Goal: Information Seeking & Learning: Learn about a topic

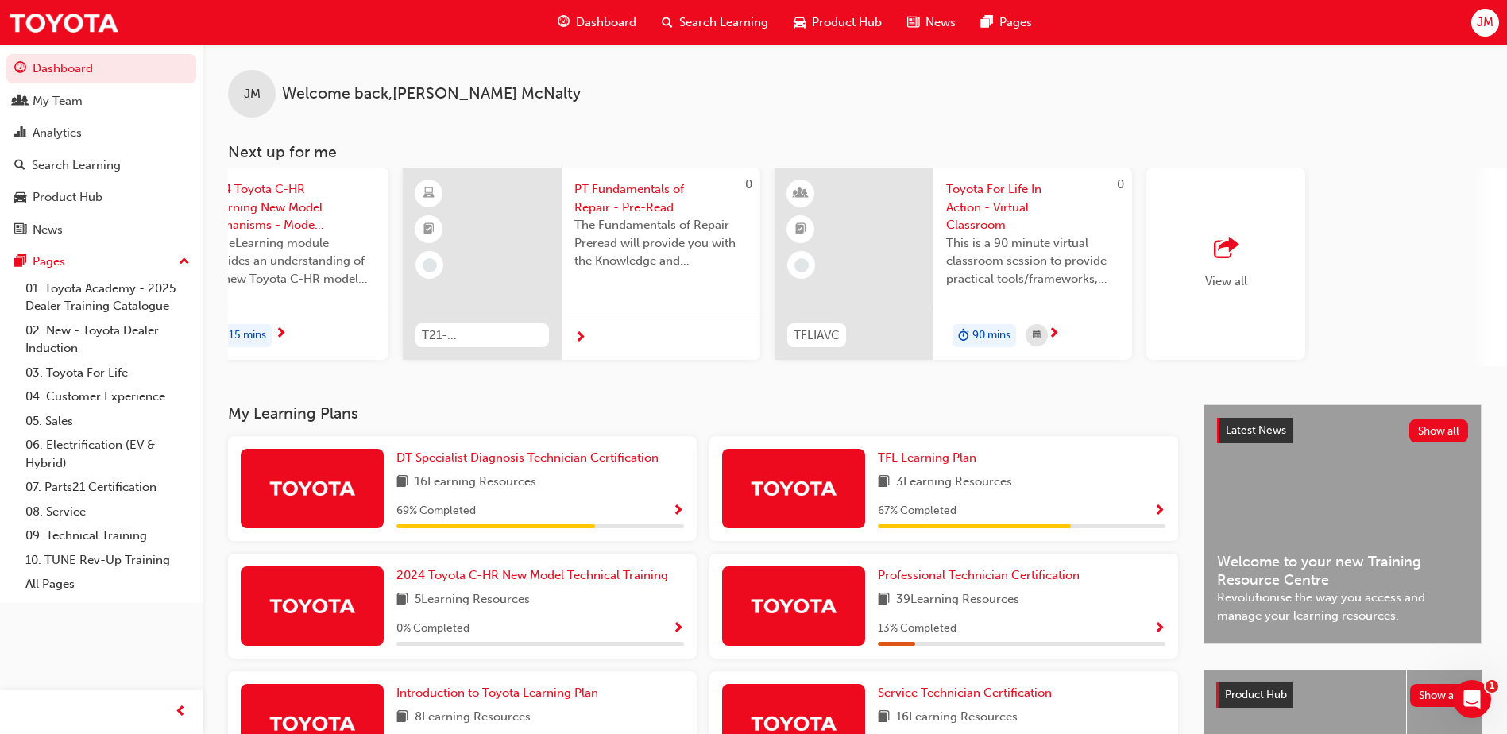
scroll to position [0, 950]
click at [1233, 256] on div "button" at bounding box center [1218, 249] width 42 height 22
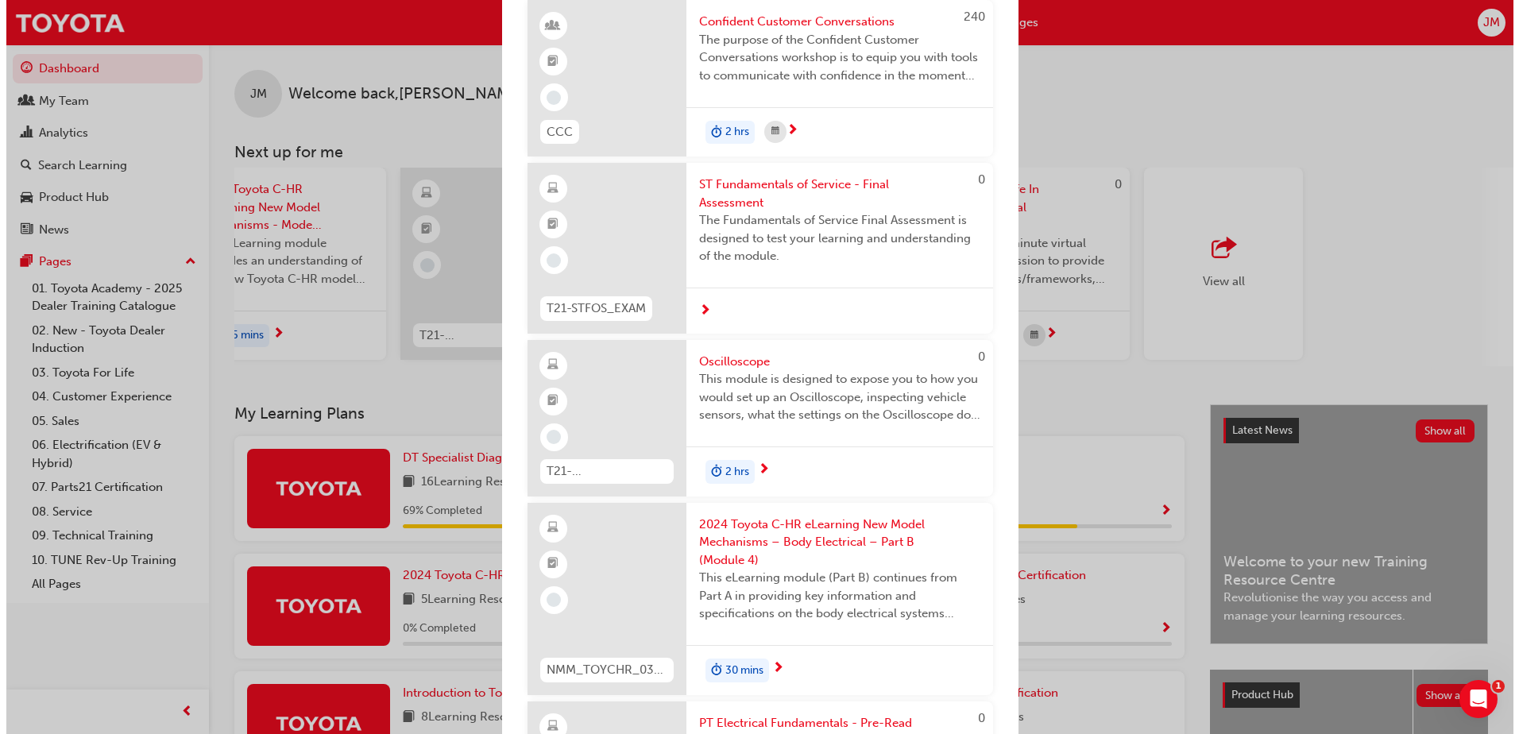
scroll to position [2463, 0]
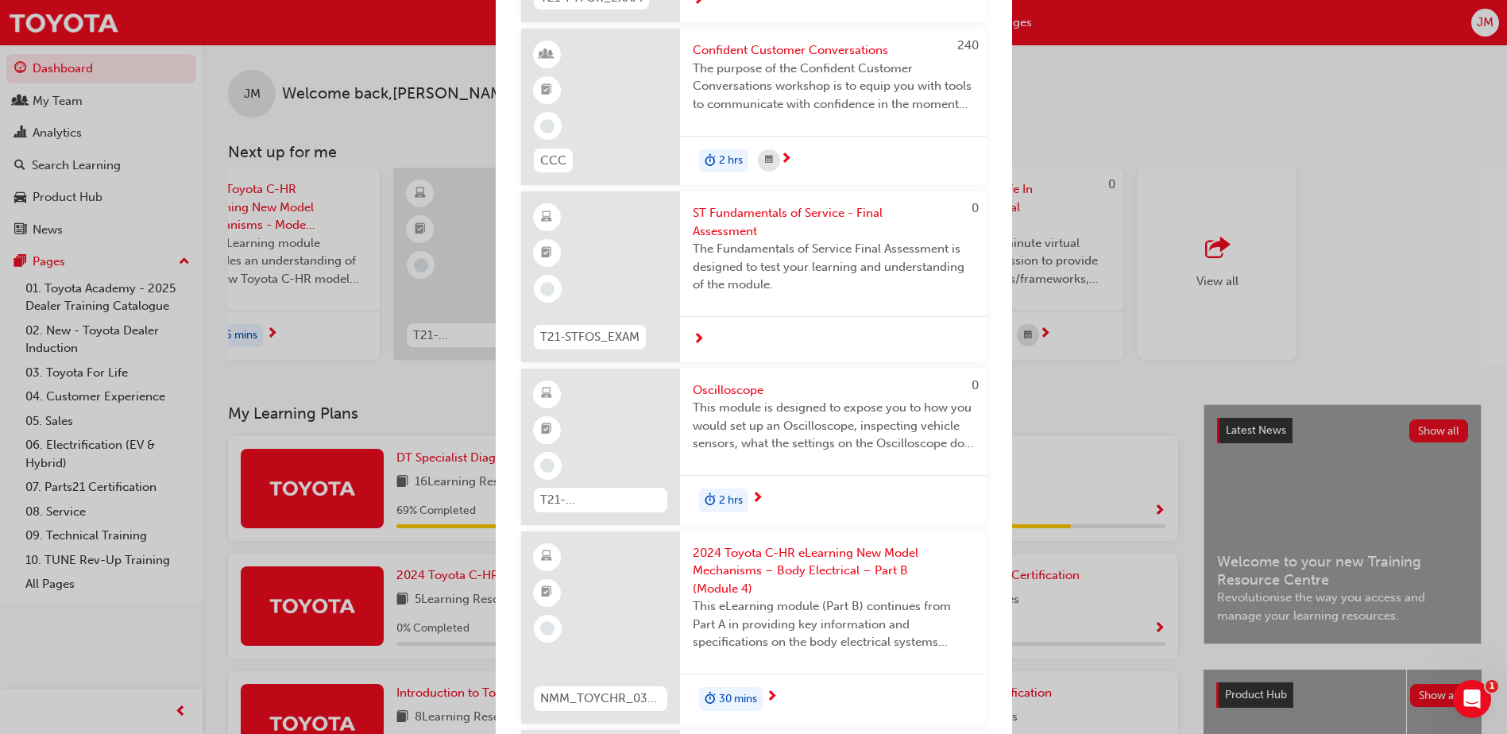
click at [878, 60] on span "Confident Customer Conversations" at bounding box center [833, 50] width 281 height 18
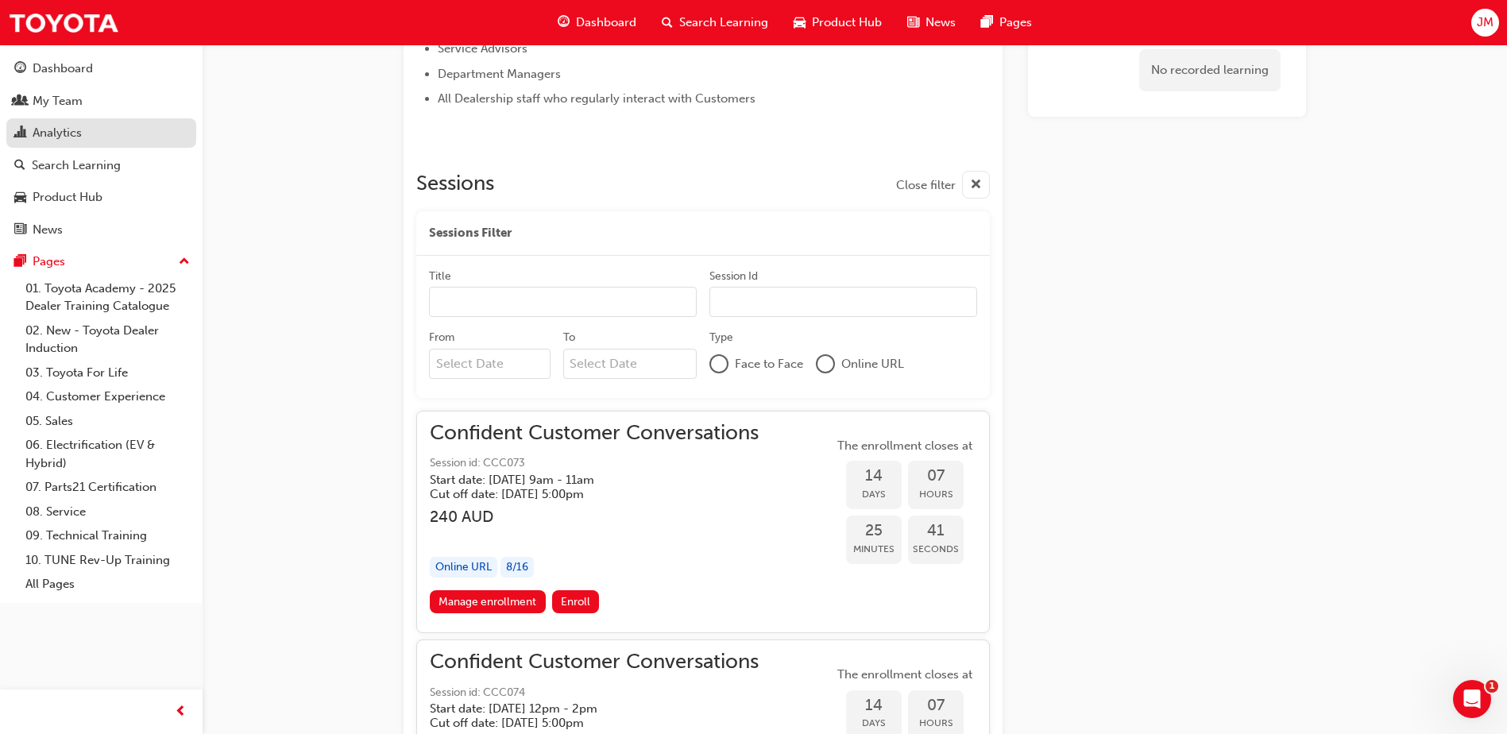
scroll to position [874, 0]
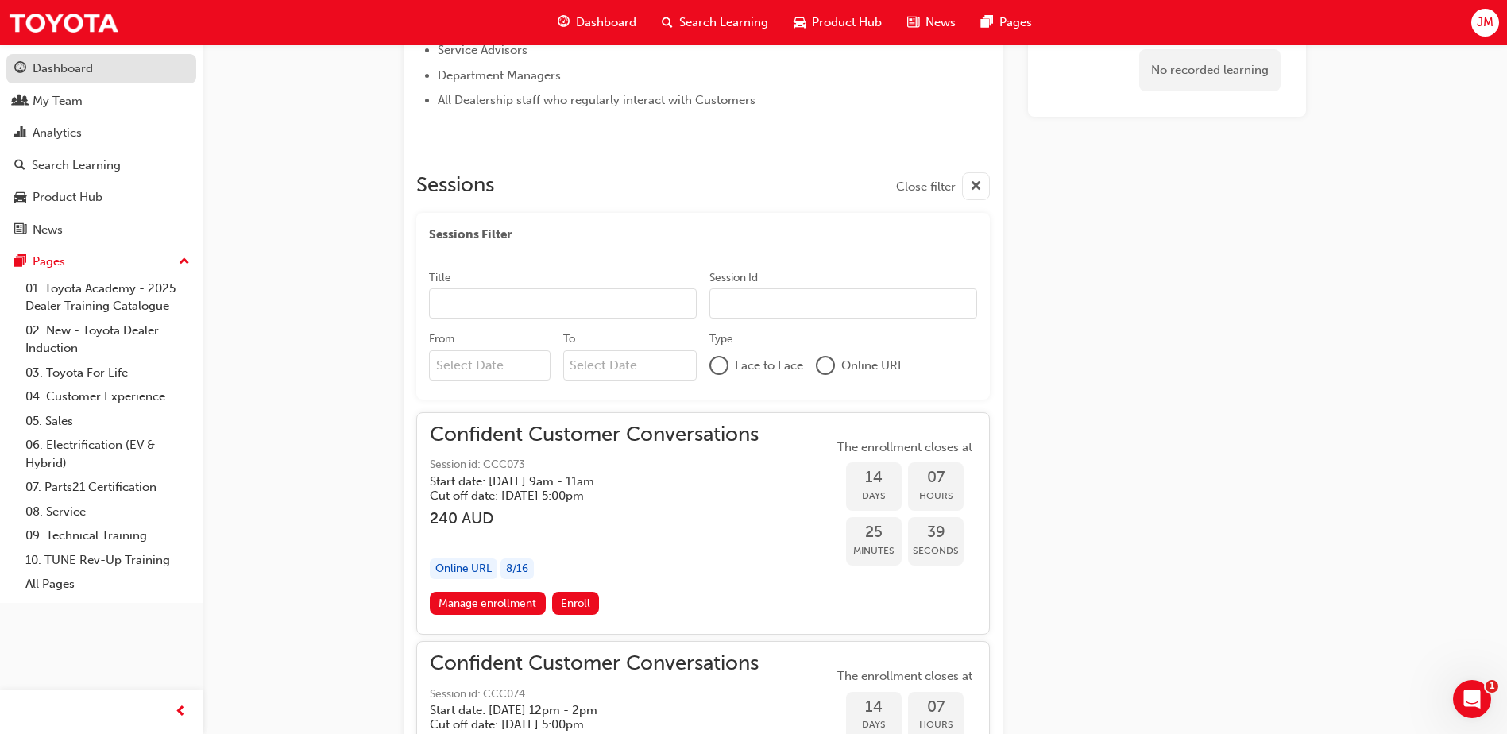
click at [83, 65] on div "Dashboard" at bounding box center [63, 69] width 60 height 18
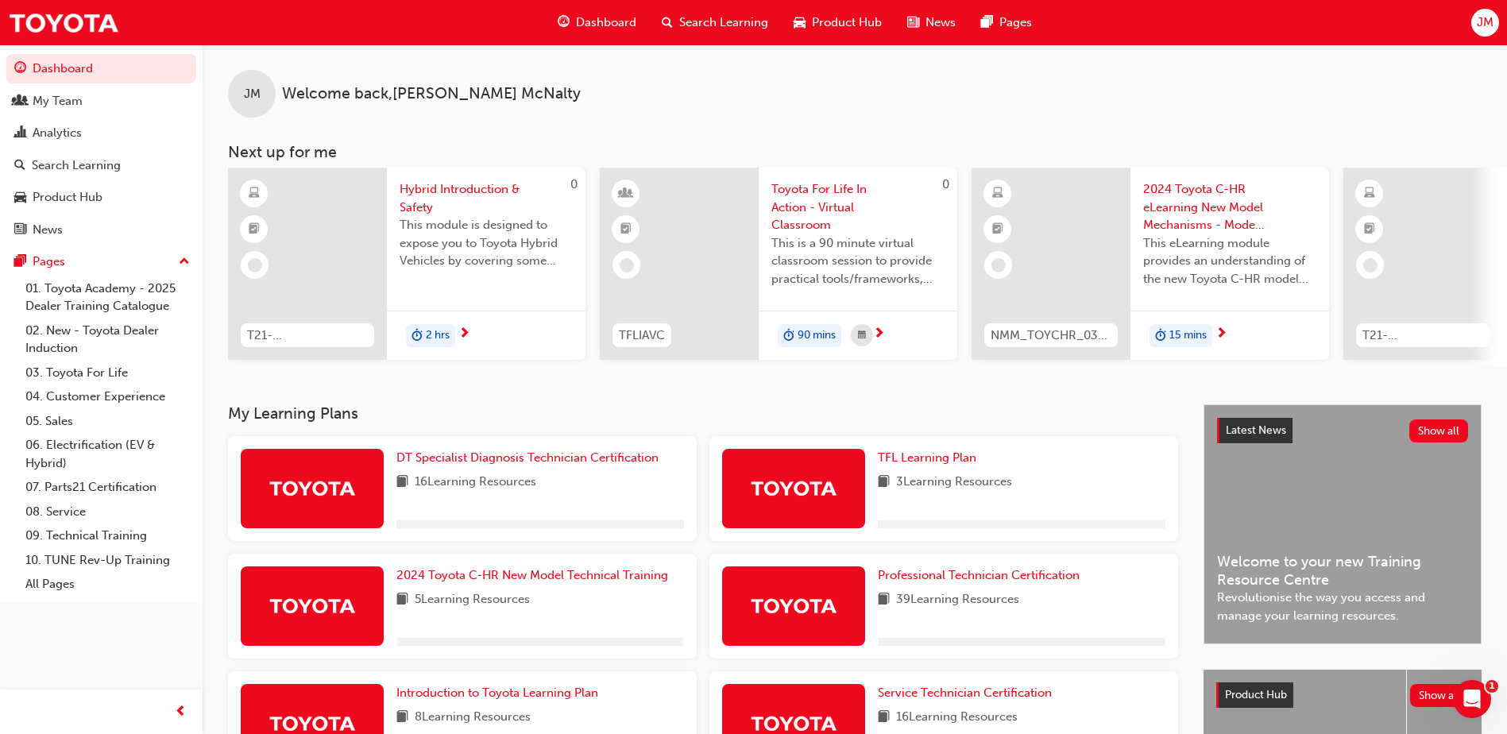
click at [706, 24] on span "Search Learning" at bounding box center [723, 23] width 89 height 18
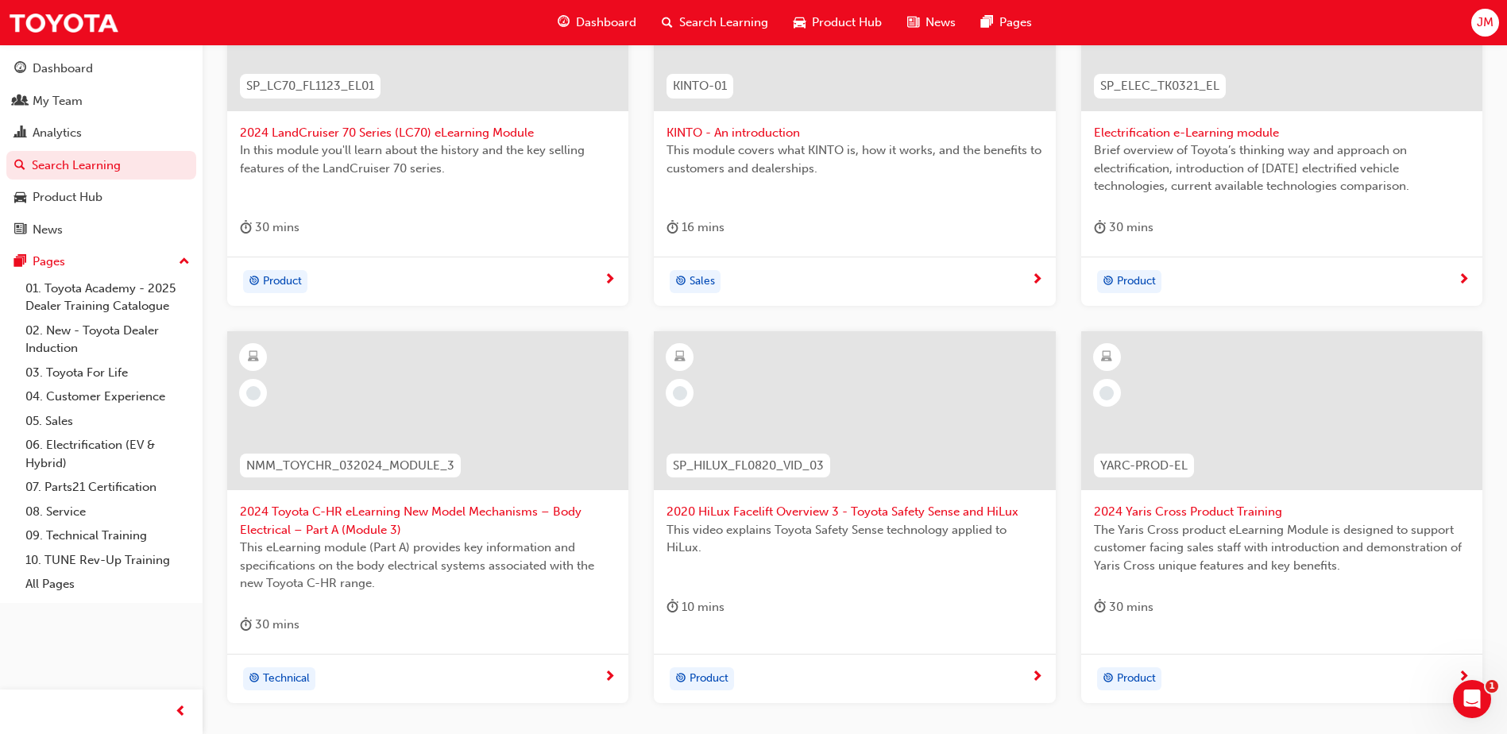
scroll to position [477, 0]
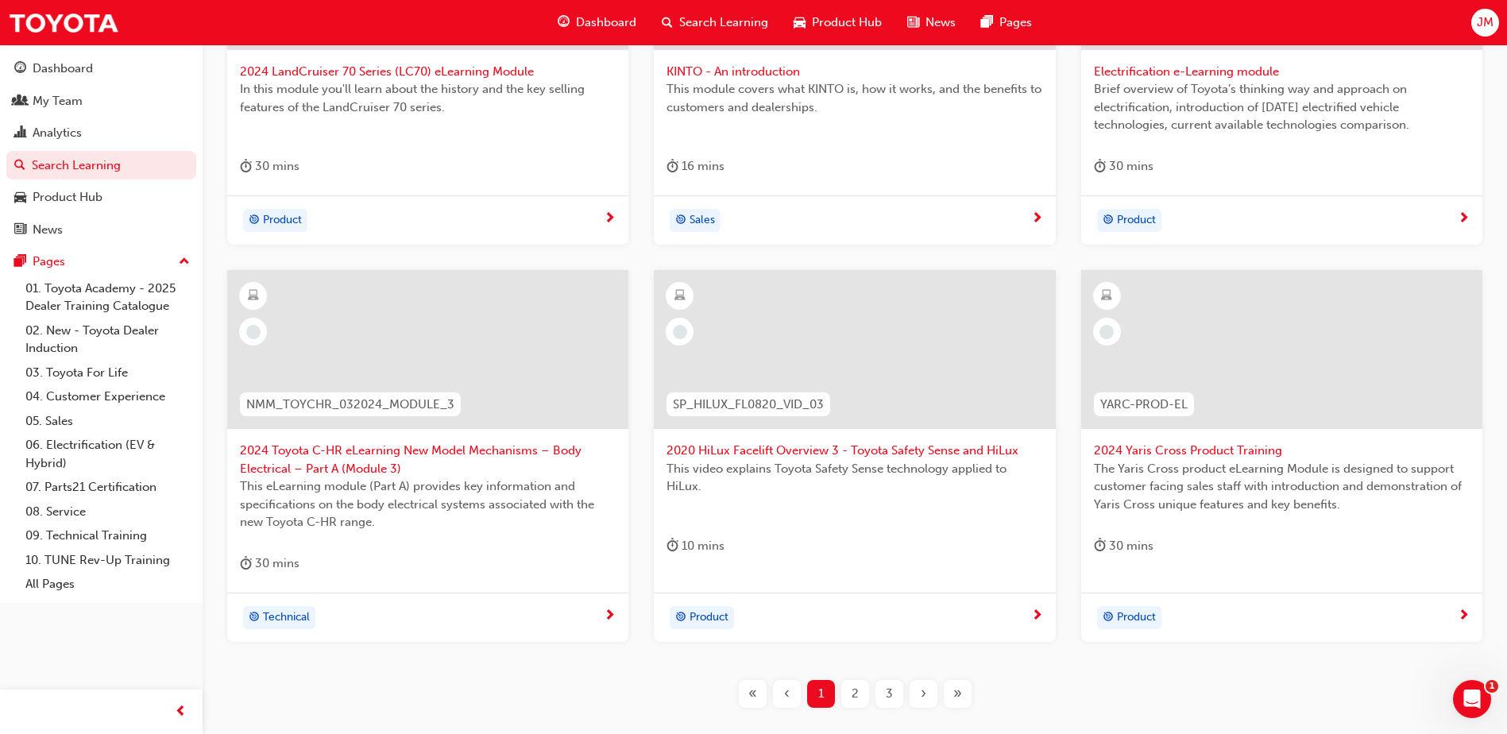
click at [855, 699] on span "2" at bounding box center [855, 694] width 7 height 18
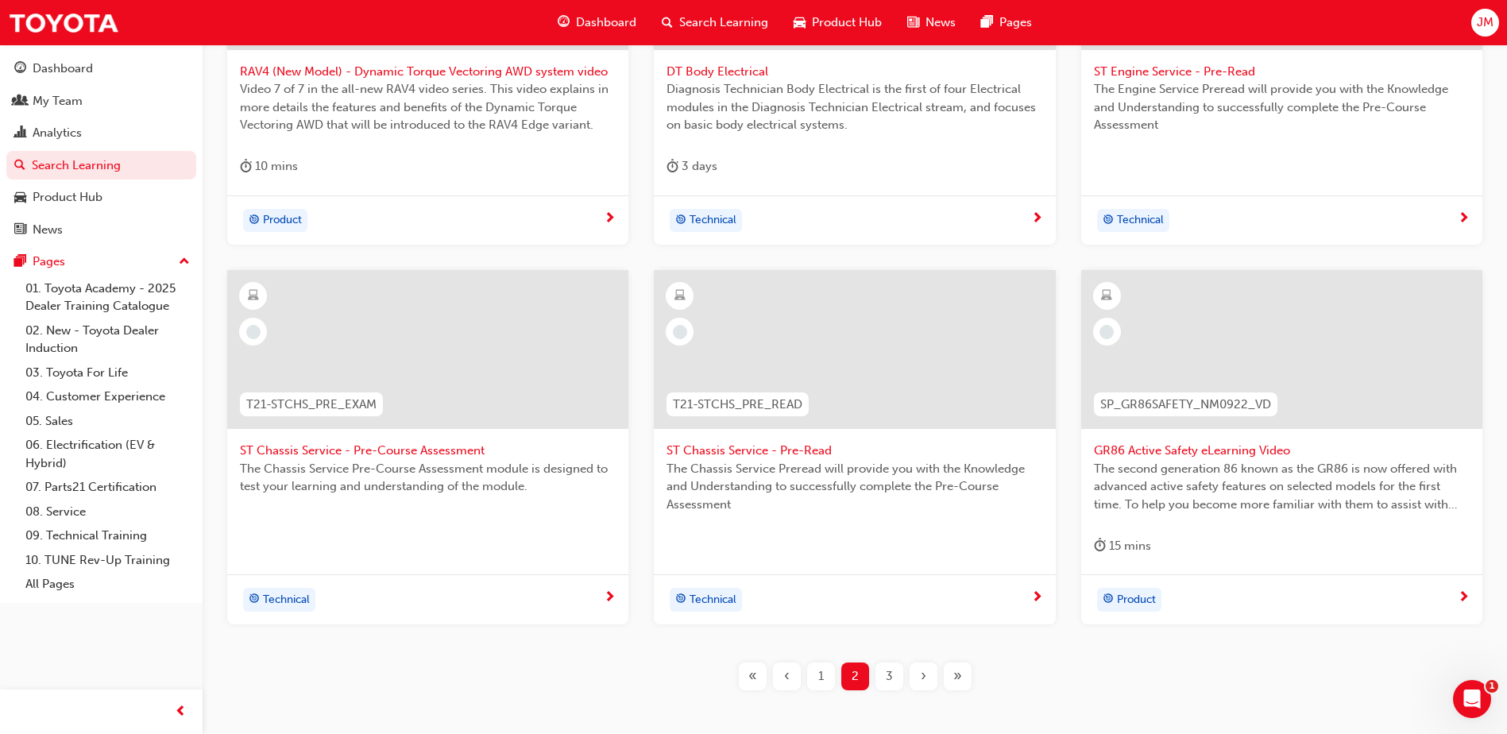
click at [894, 685] on div "3" at bounding box center [890, 677] width 28 height 28
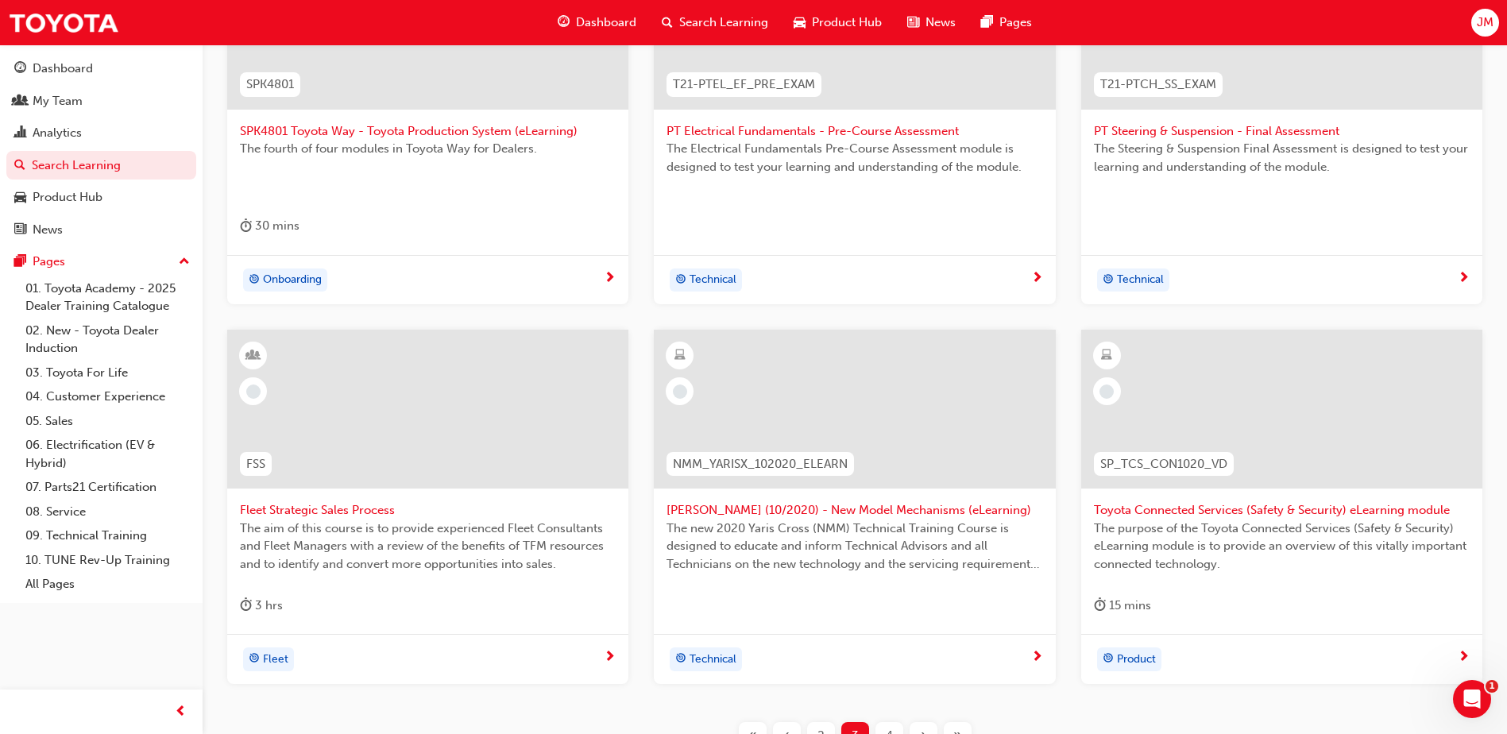
scroll to position [397, 0]
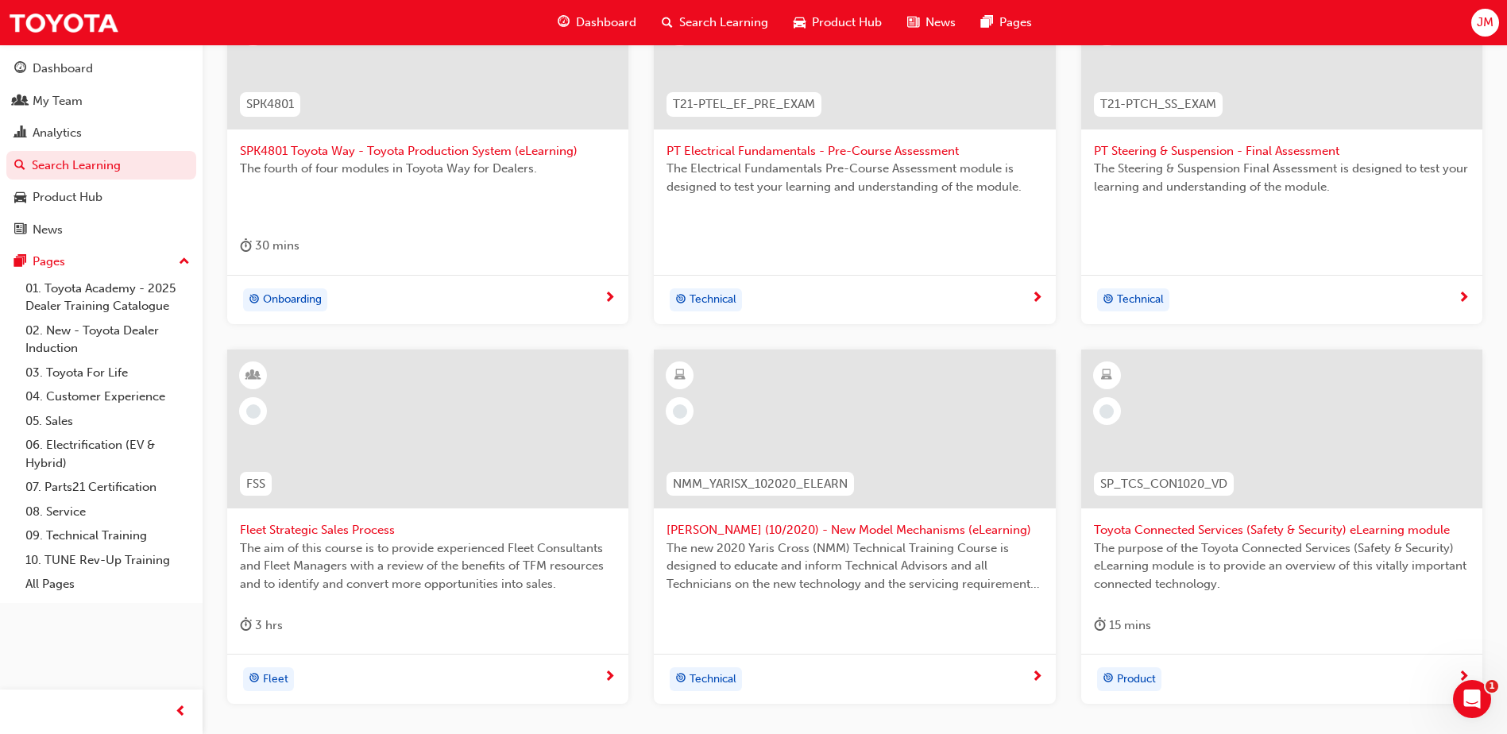
click at [738, 29] on span "Search Learning" at bounding box center [723, 23] width 89 height 18
click at [745, 20] on span "Search Learning" at bounding box center [723, 23] width 89 height 18
click at [867, 17] on span "Product Hub" at bounding box center [847, 23] width 70 height 18
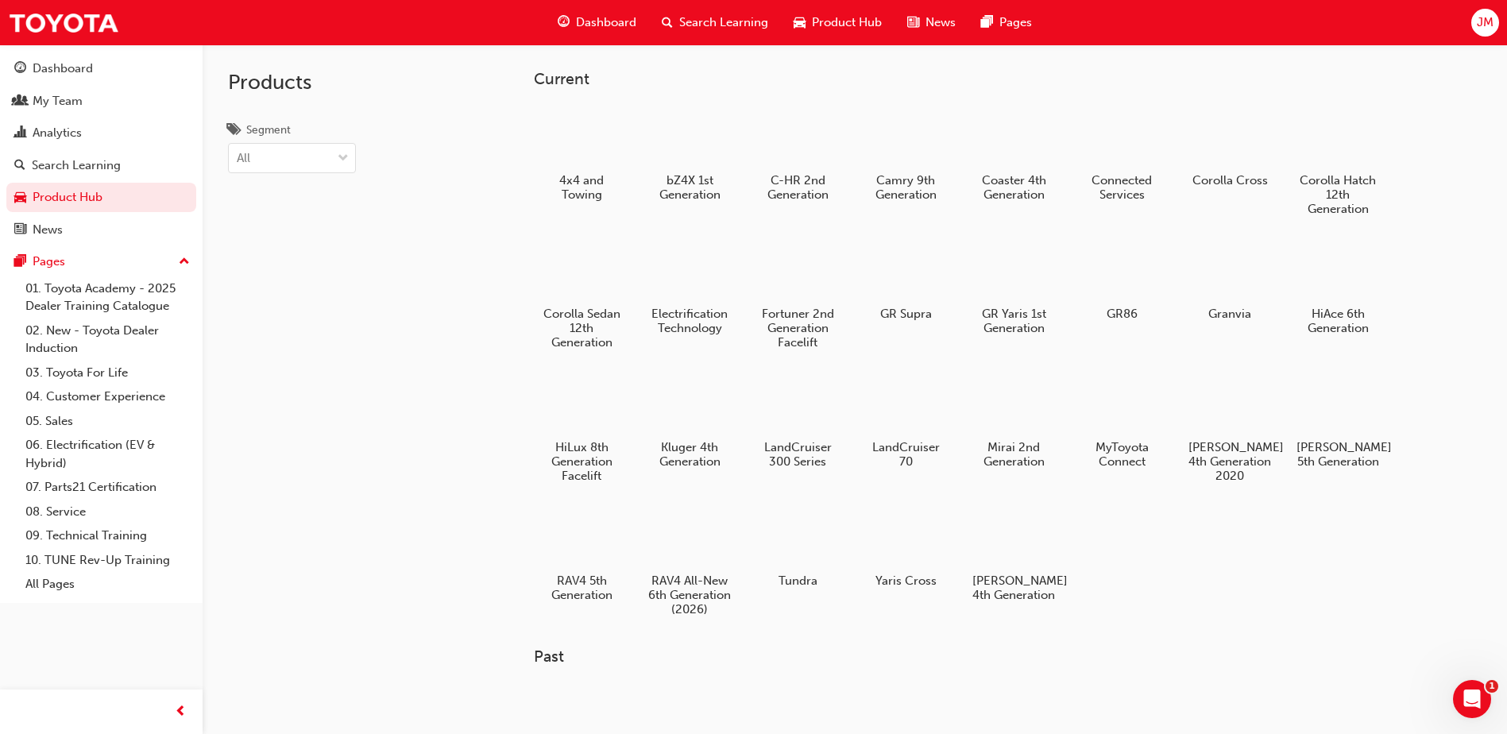
click at [587, 18] on span "Dashboard" at bounding box center [606, 23] width 60 height 18
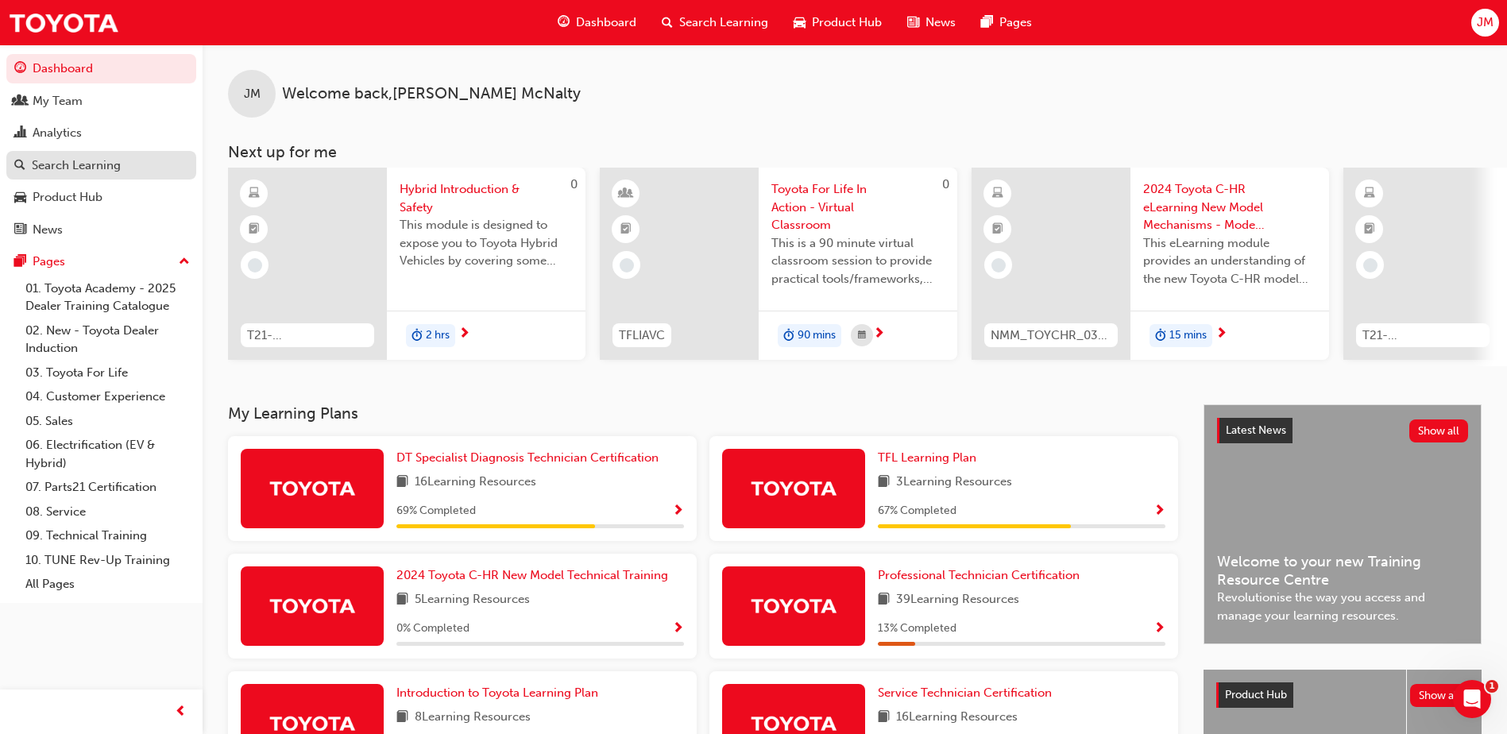
click at [99, 167] on div "Search Learning" at bounding box center [76, 166] width 89 height 18
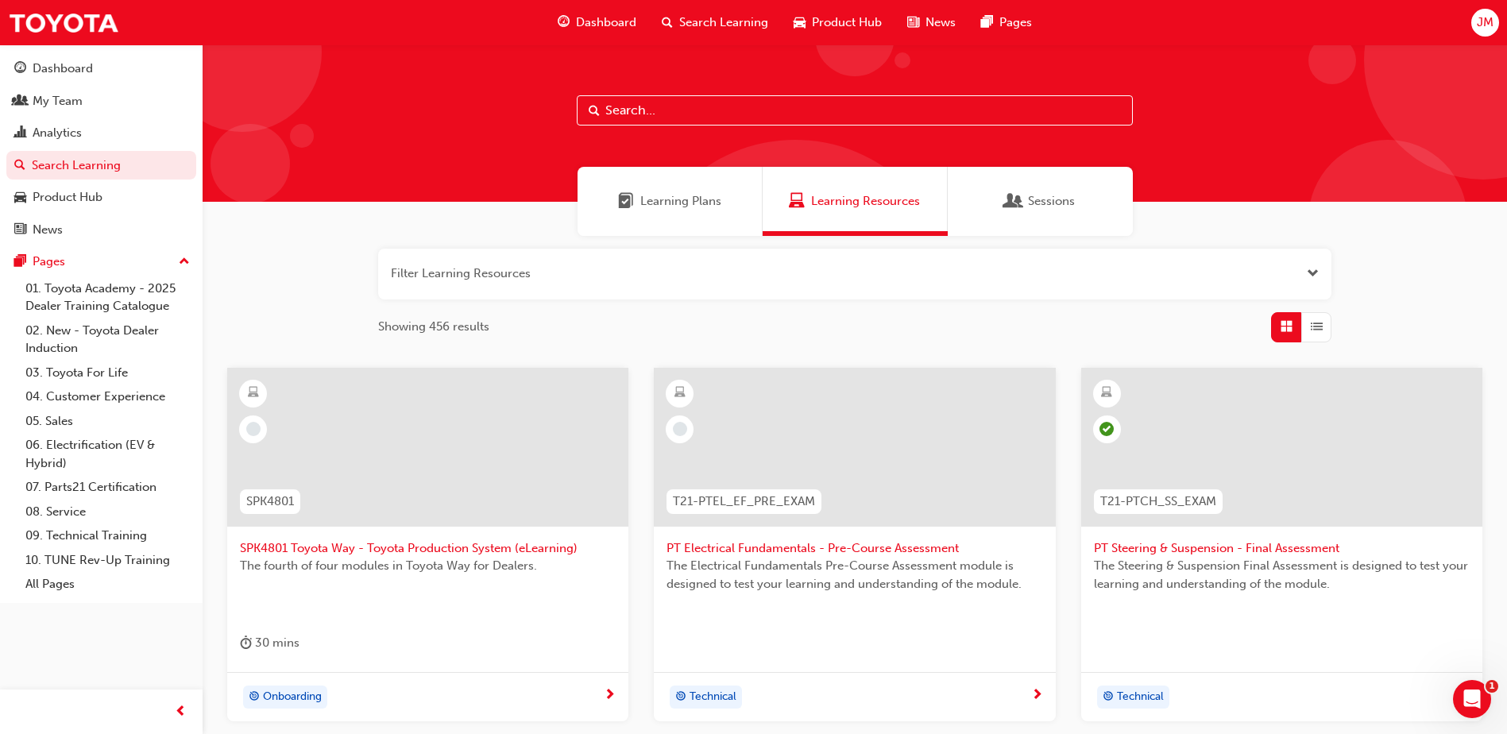
click at [695, 200] on span "Learning Plans" at bounding box center [681, 201] width 81 height 18
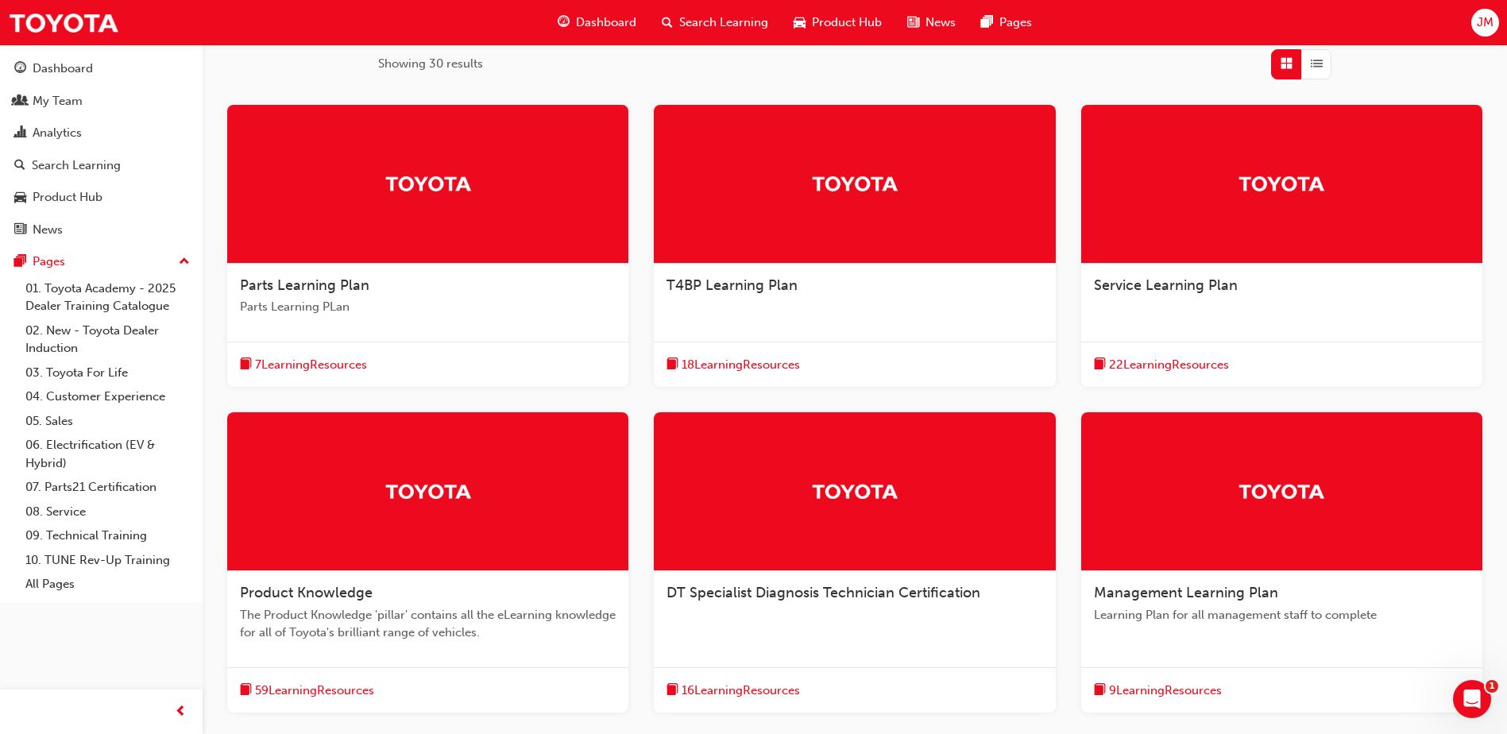
scroll to position [436, 0]
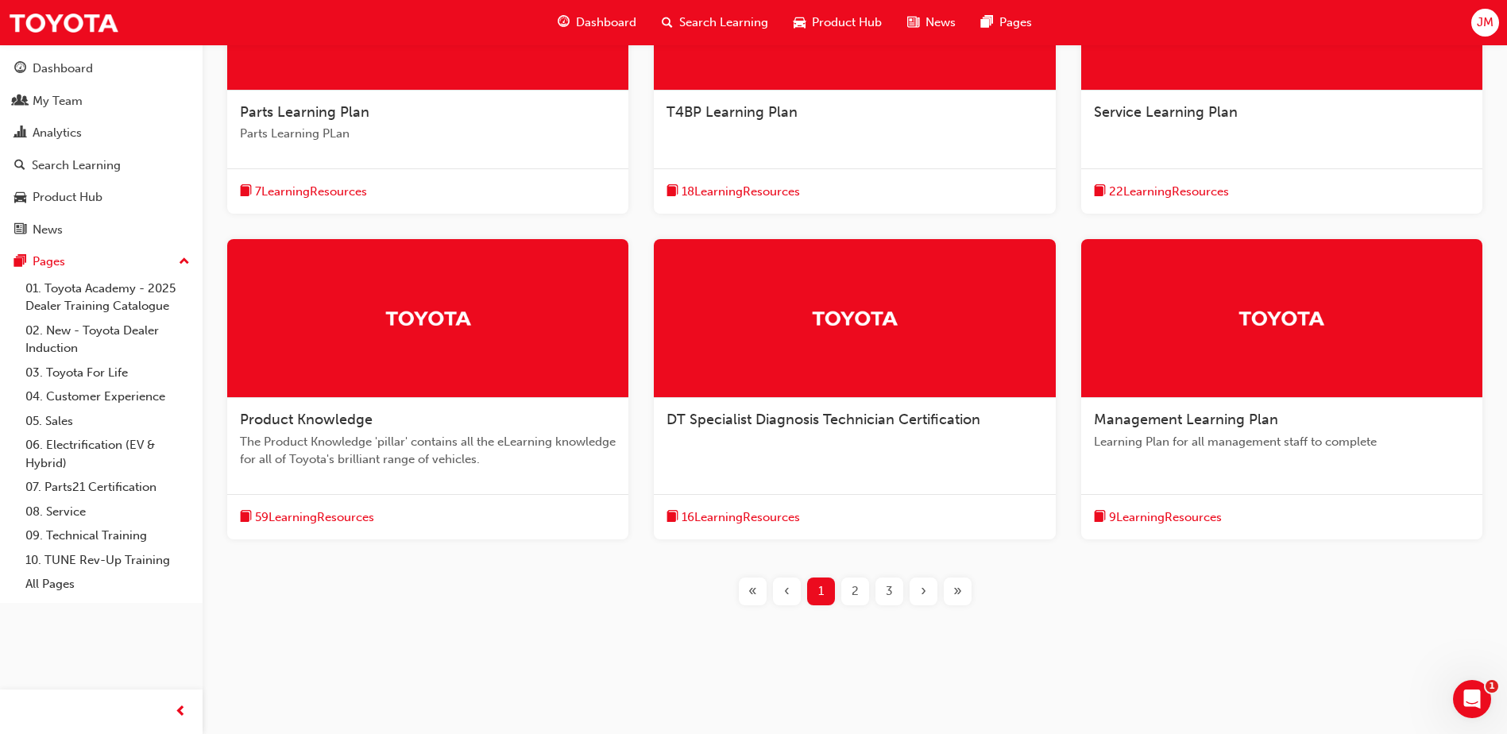
click at [860, 595] on div "2" at bounding box center [856, 592] width 28 height 28
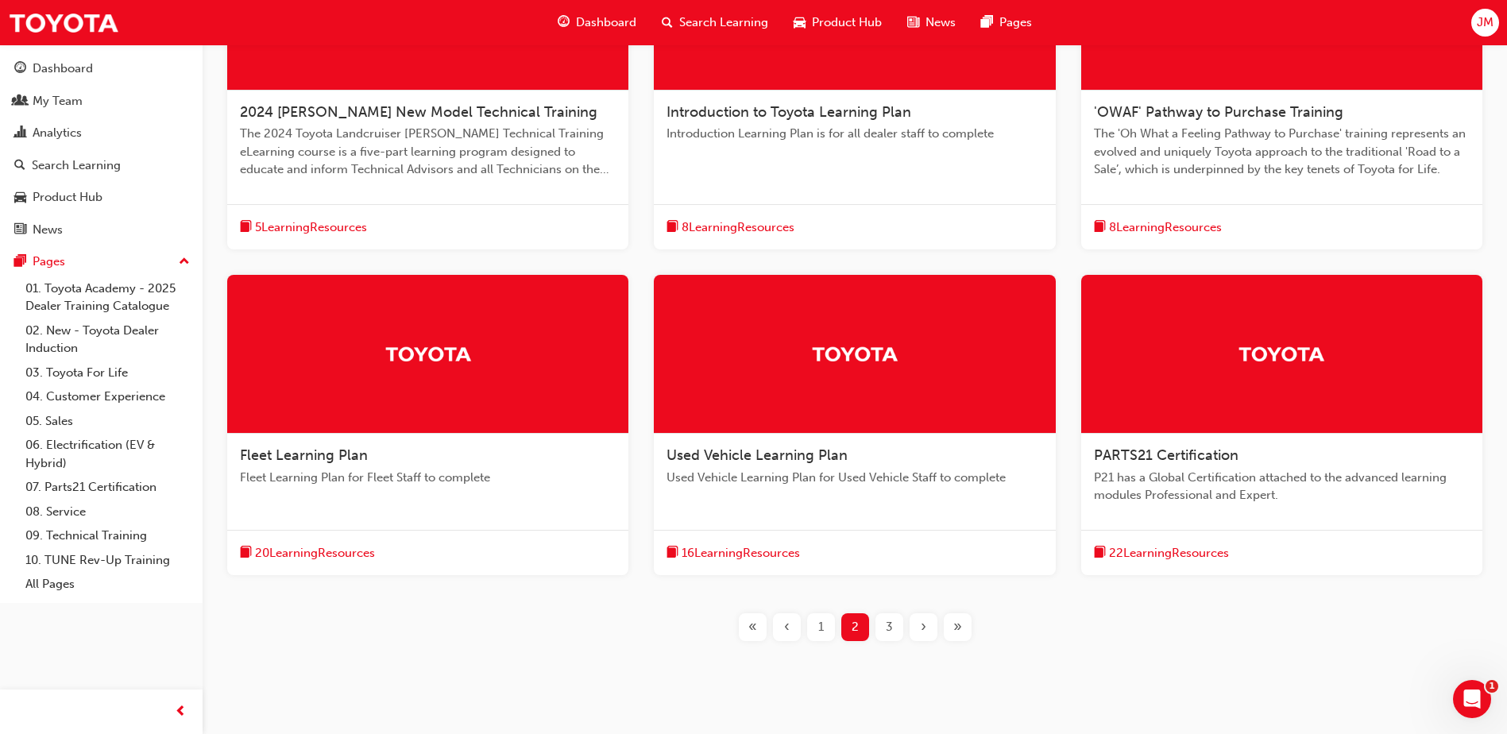
click at [963, 628] on div "»" at bounding box center [958, 627] width 28 height 28
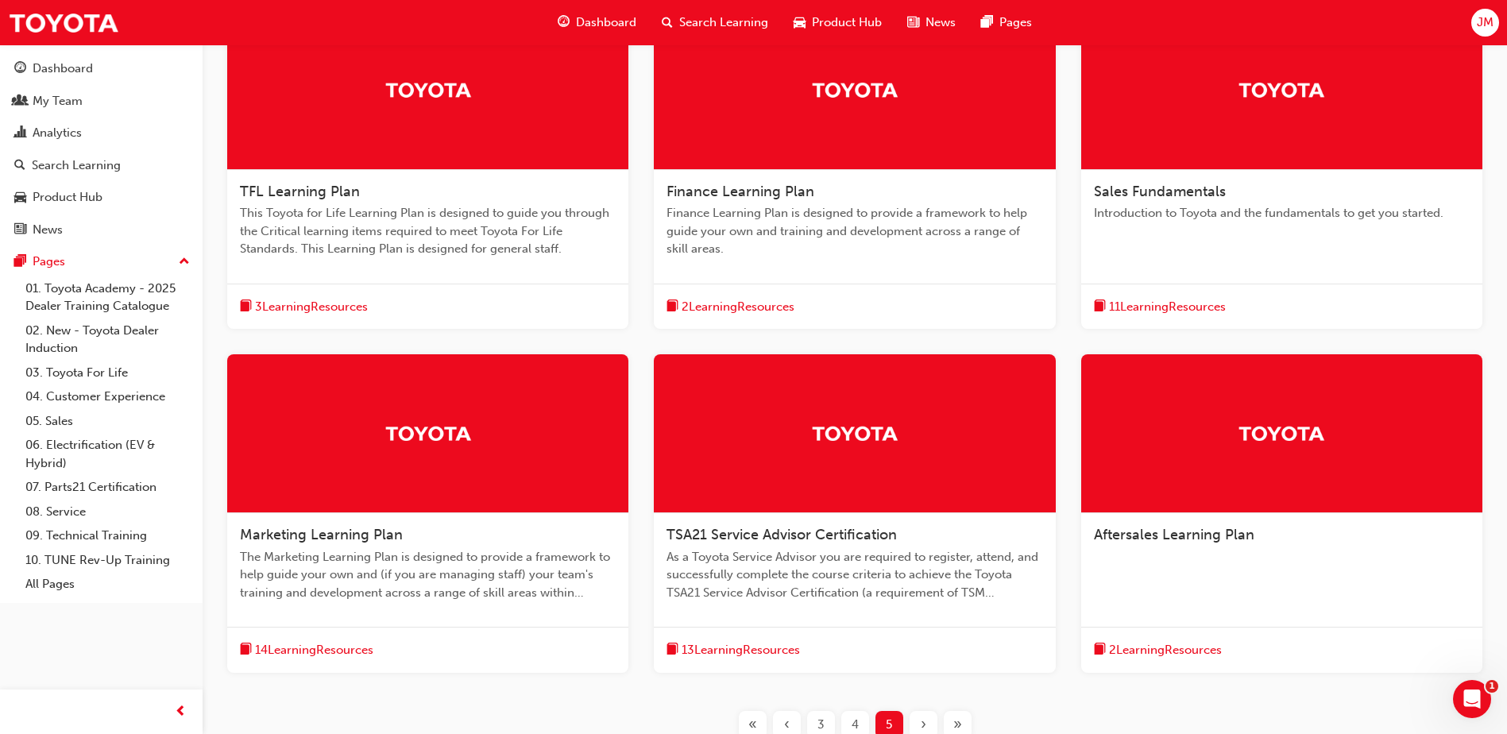
scroll to position [436, 0]
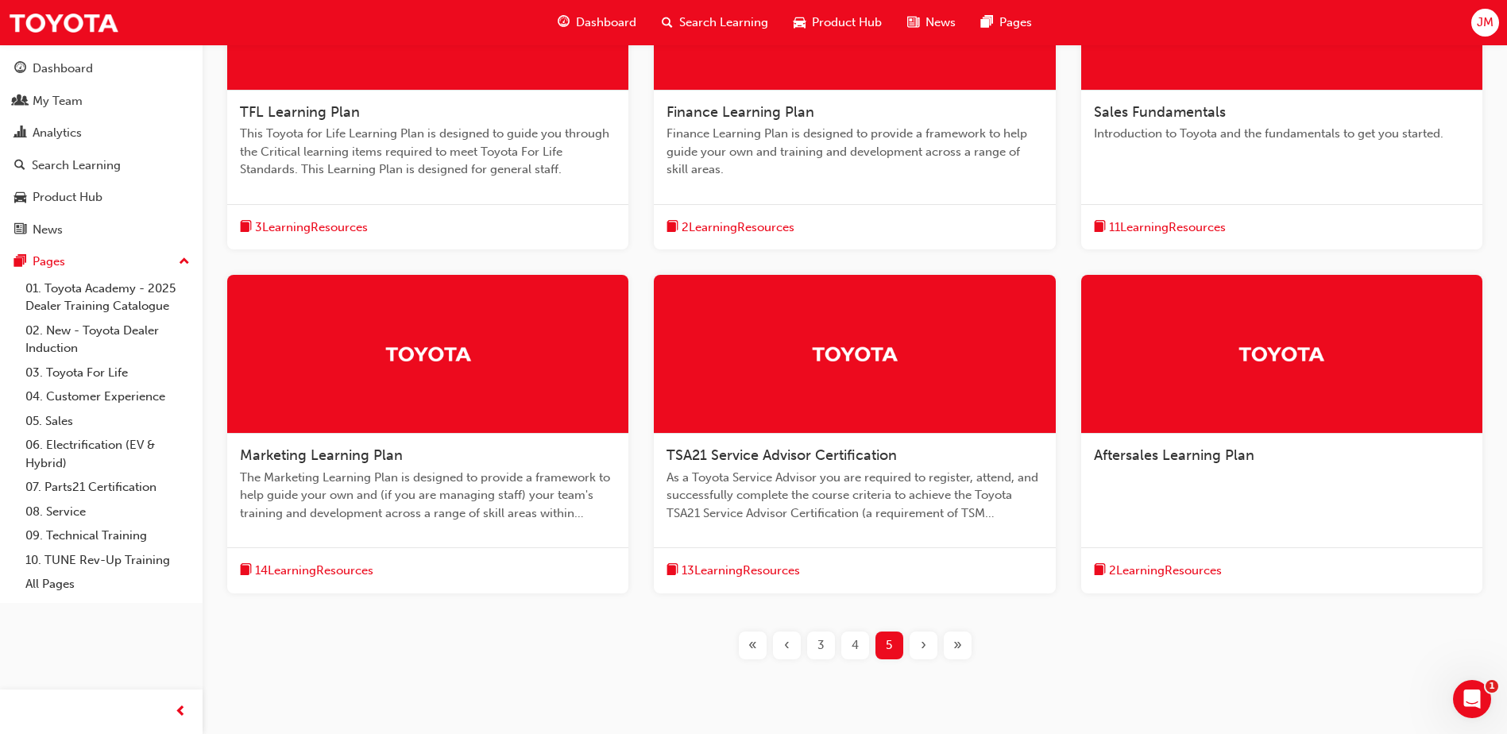
click at [752, 651] on span "«" at bounding box center [753, 646] width 9 height 18
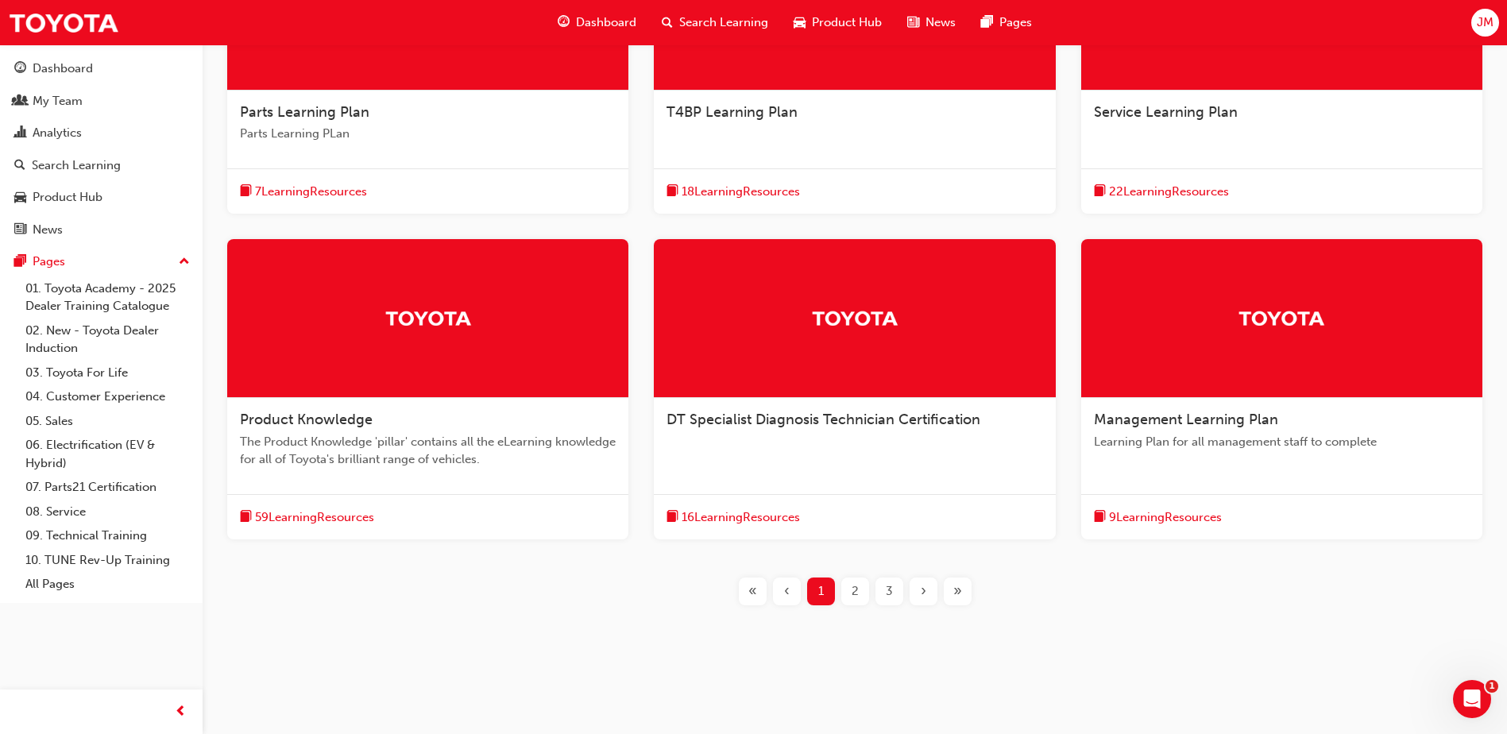
click at [920, 602] on div "›" at bounding box center [924, 592] width 28 height 28
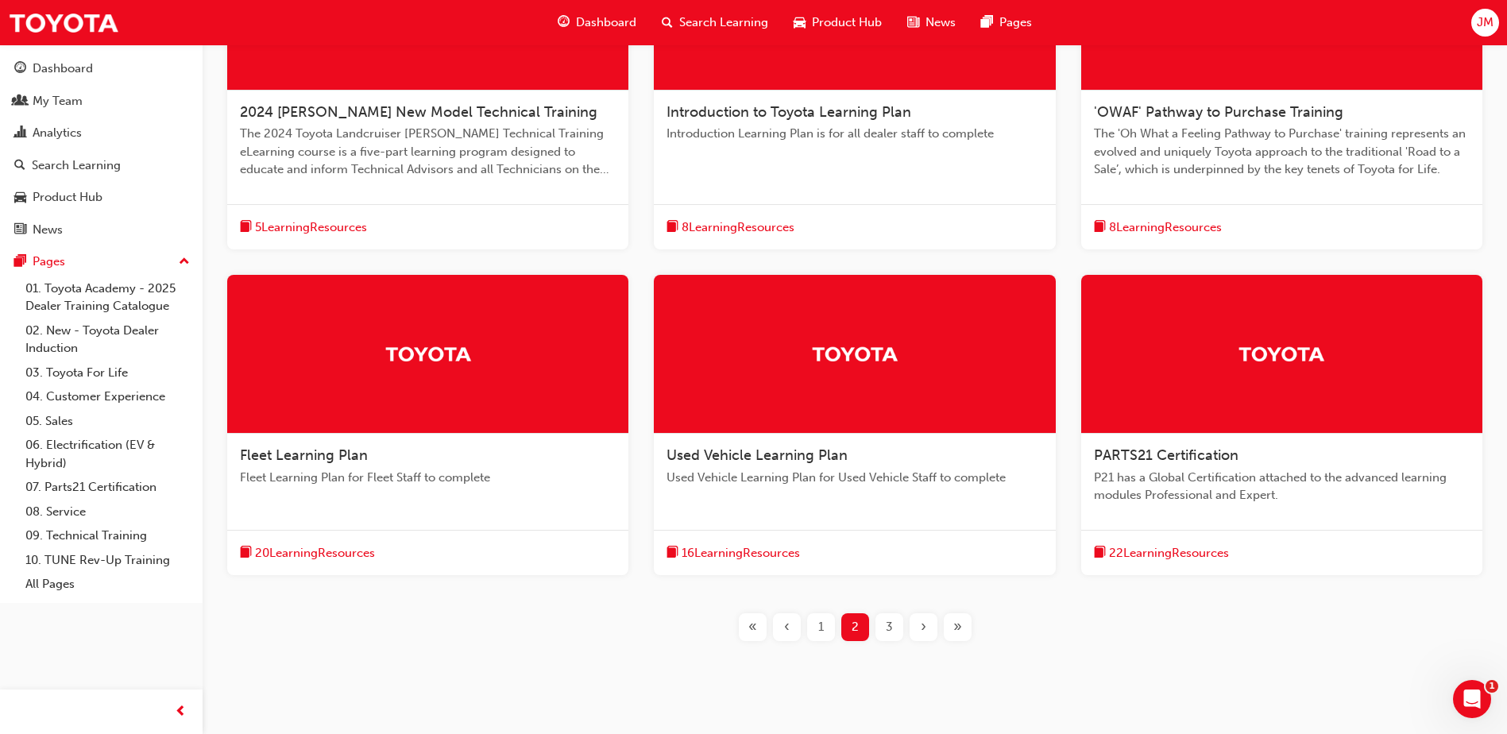
click at [920, 602] on div "2024 [PERSON_NAME] New Model Technical Training The 2024 Toyota Landcruiser [PE…" at bounding box center [855, 300] width 1254 height 736
click at [919, 626] on div "›" at bounding box center [924, 627] width 28 height 28
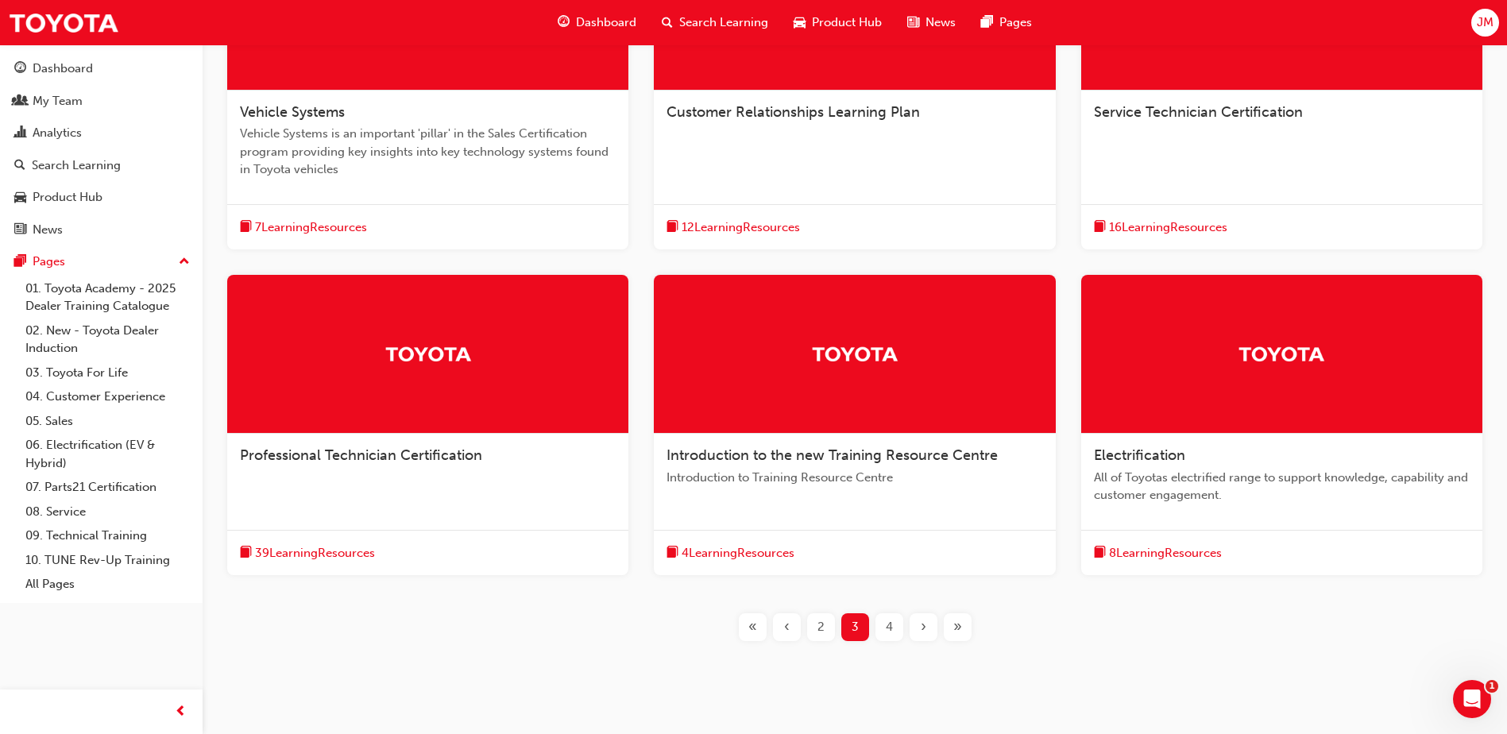
click at [919, 626] on div "›" at bounding box center [924, 627] width 28 height 28
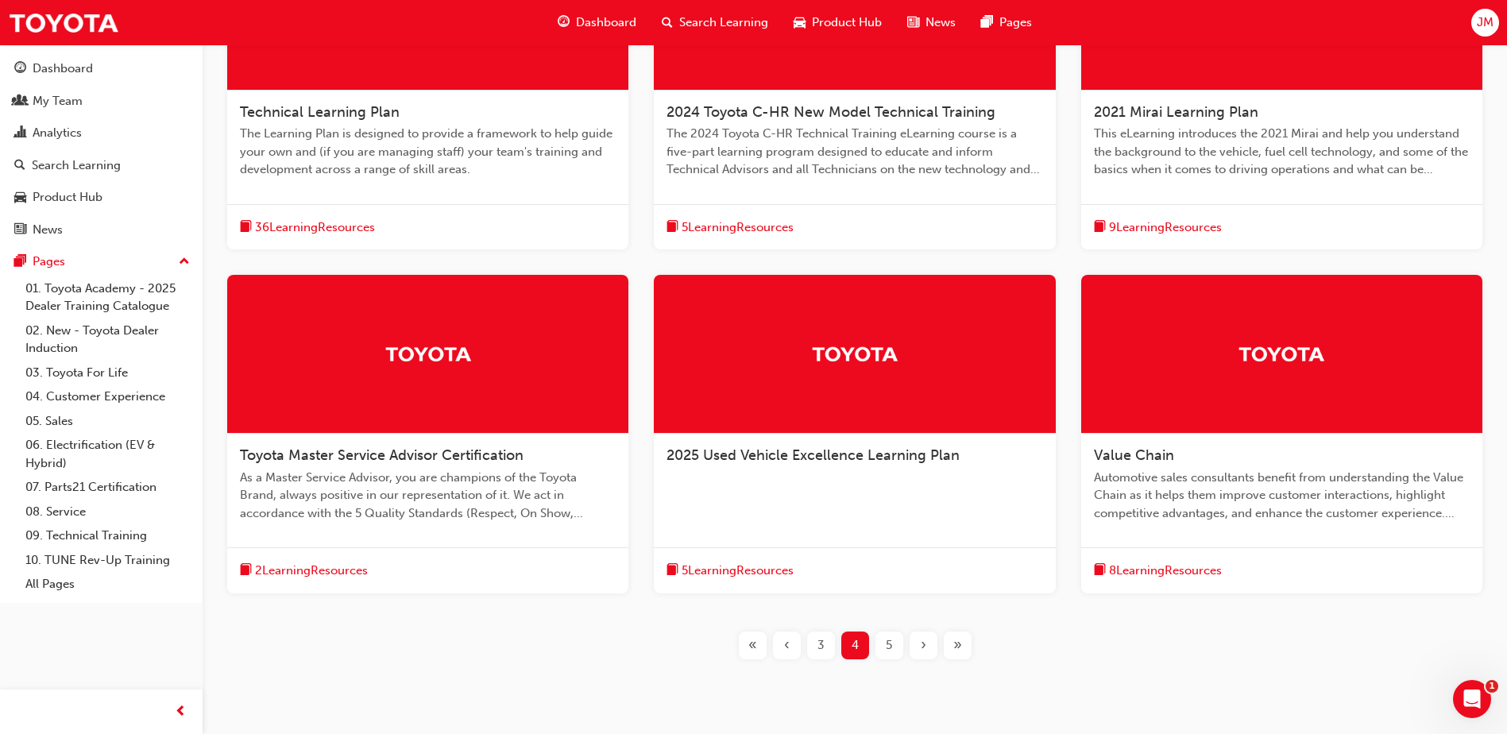
click at [921, 644] on span "›" at bounding box center [924, 646] width 6 height 18
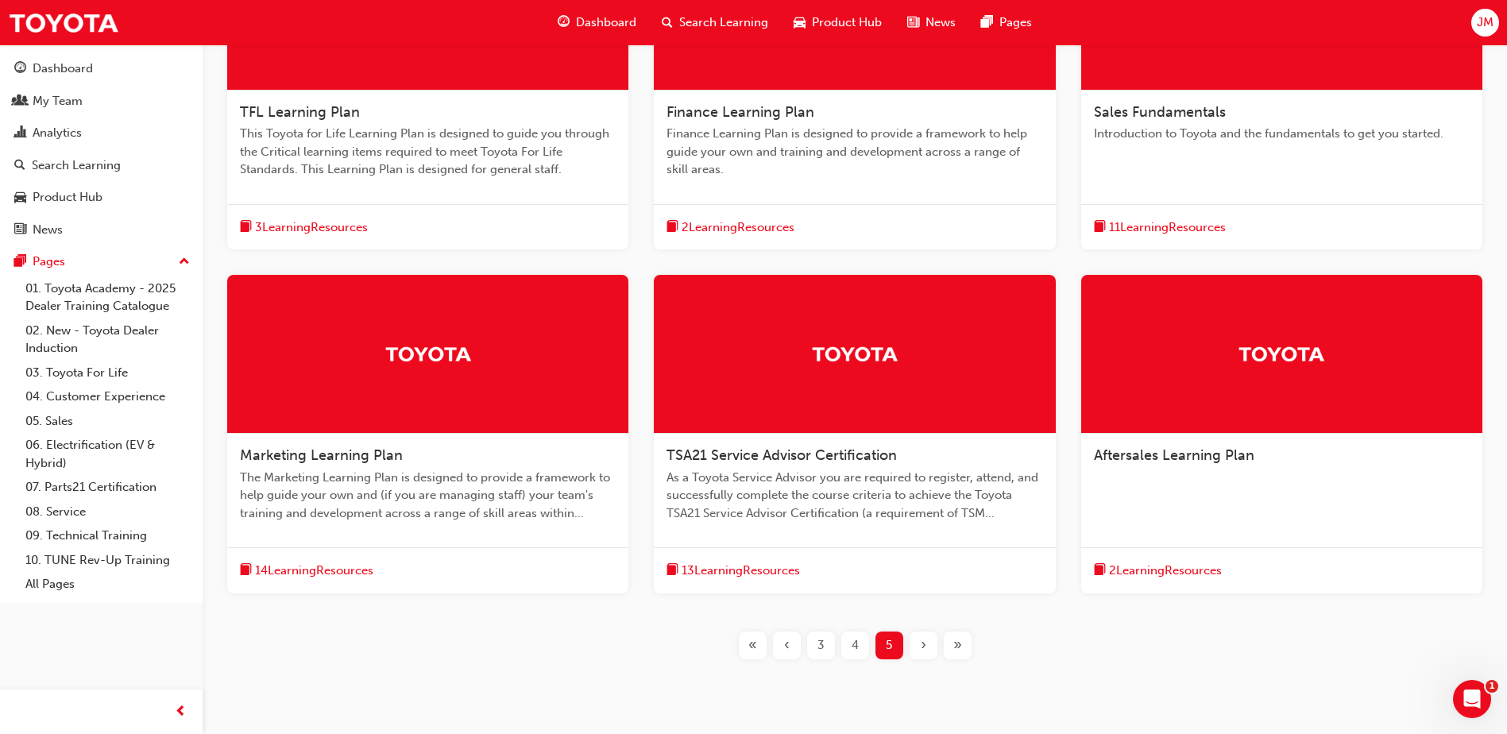
click at [788, 644] on span "‹" at bounding box center [787, 646] width 6 height 18
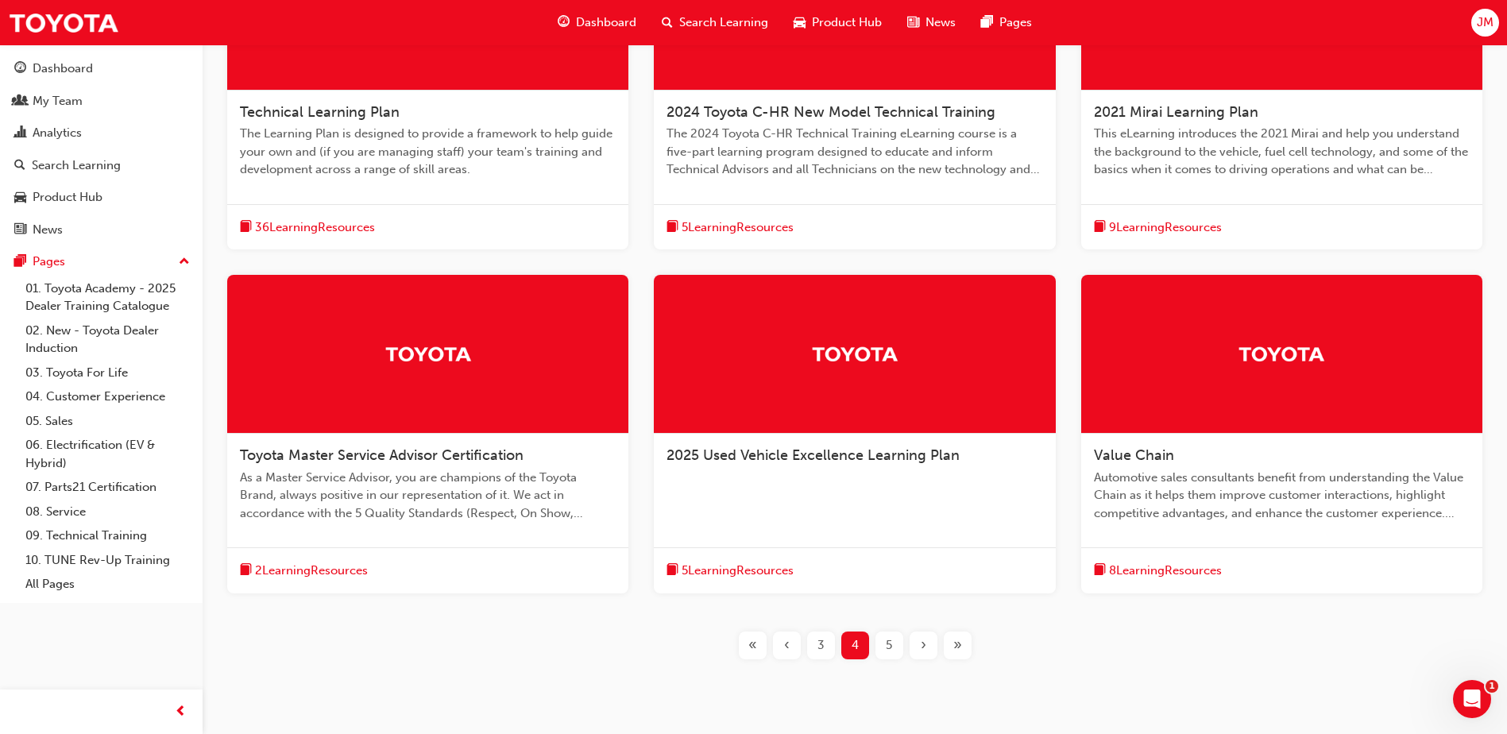
click at [331, 106] on span "Technical Learning Plan" at bounding box center [320, 111] width 160 height 17
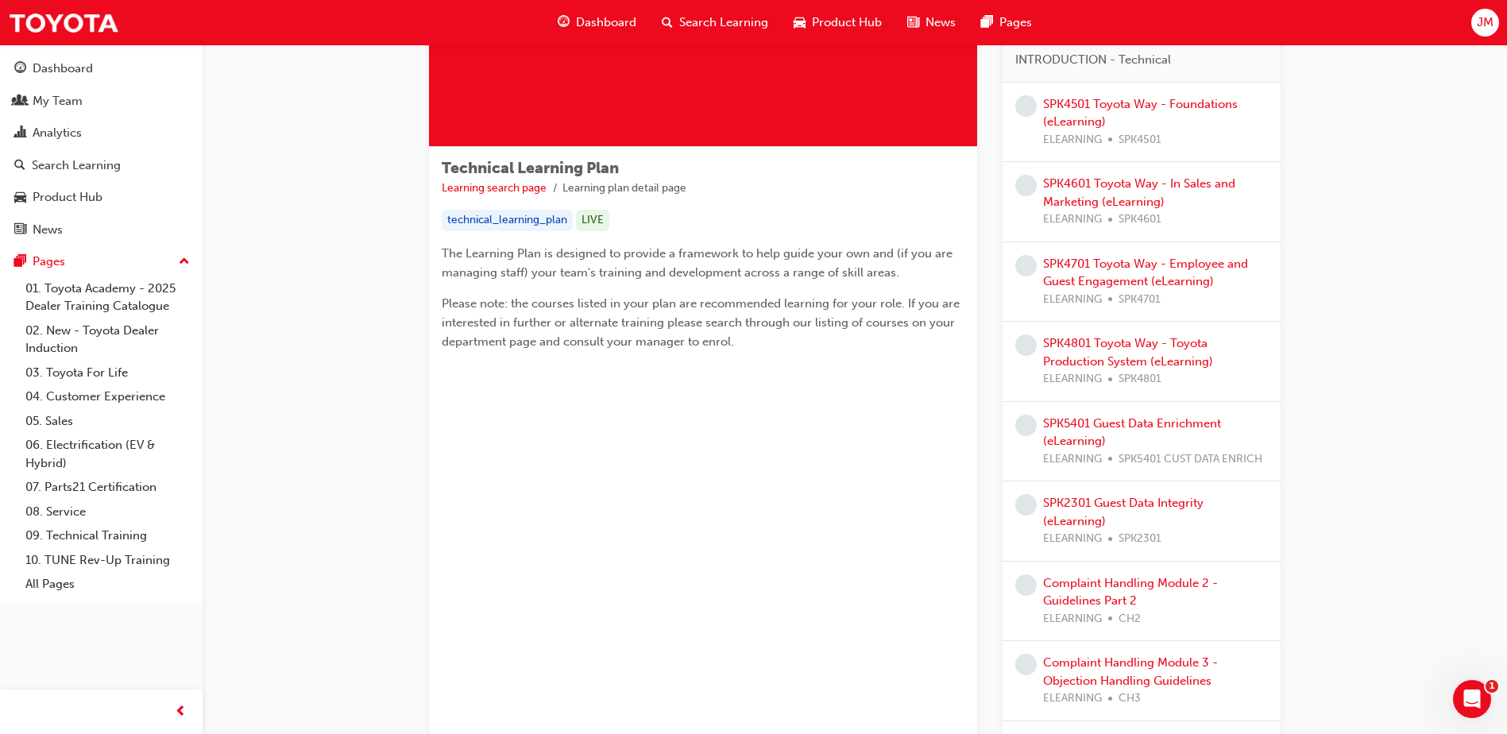
scroll to position [159, 0]
